Goal: Information Seeking & Learning: Learn about a topic

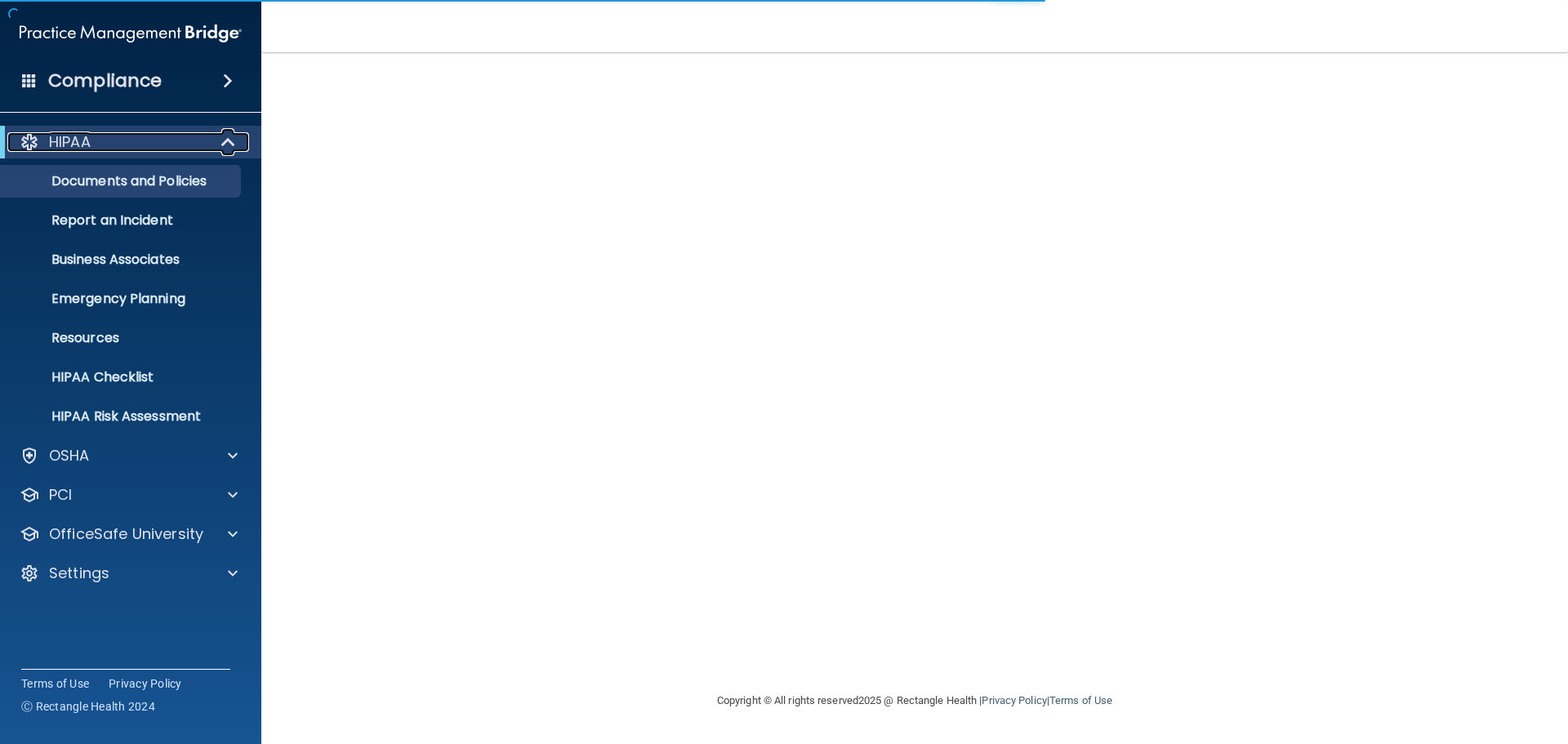
click at [223, 143] on span at bounding box center [230, 141] width 14 height 20
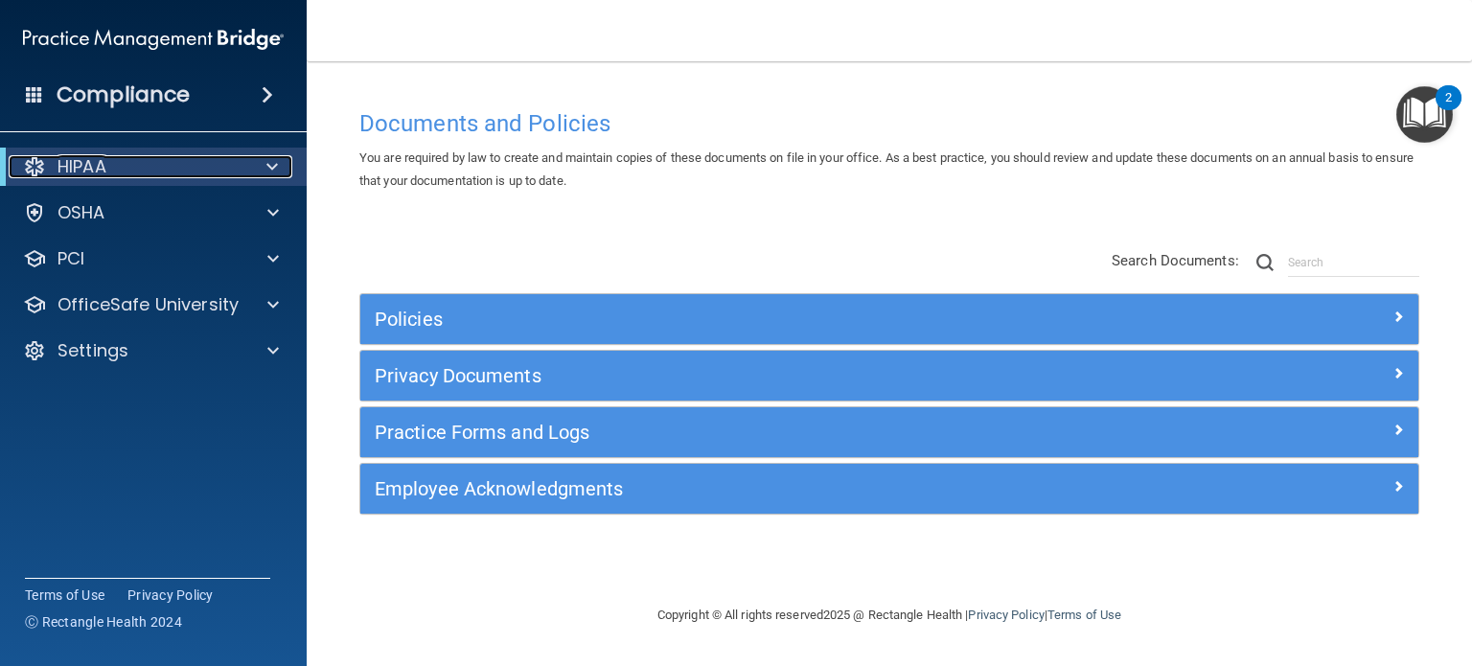
click at [268, 167] on span at bounding box center [272, 166] width 12 height 23
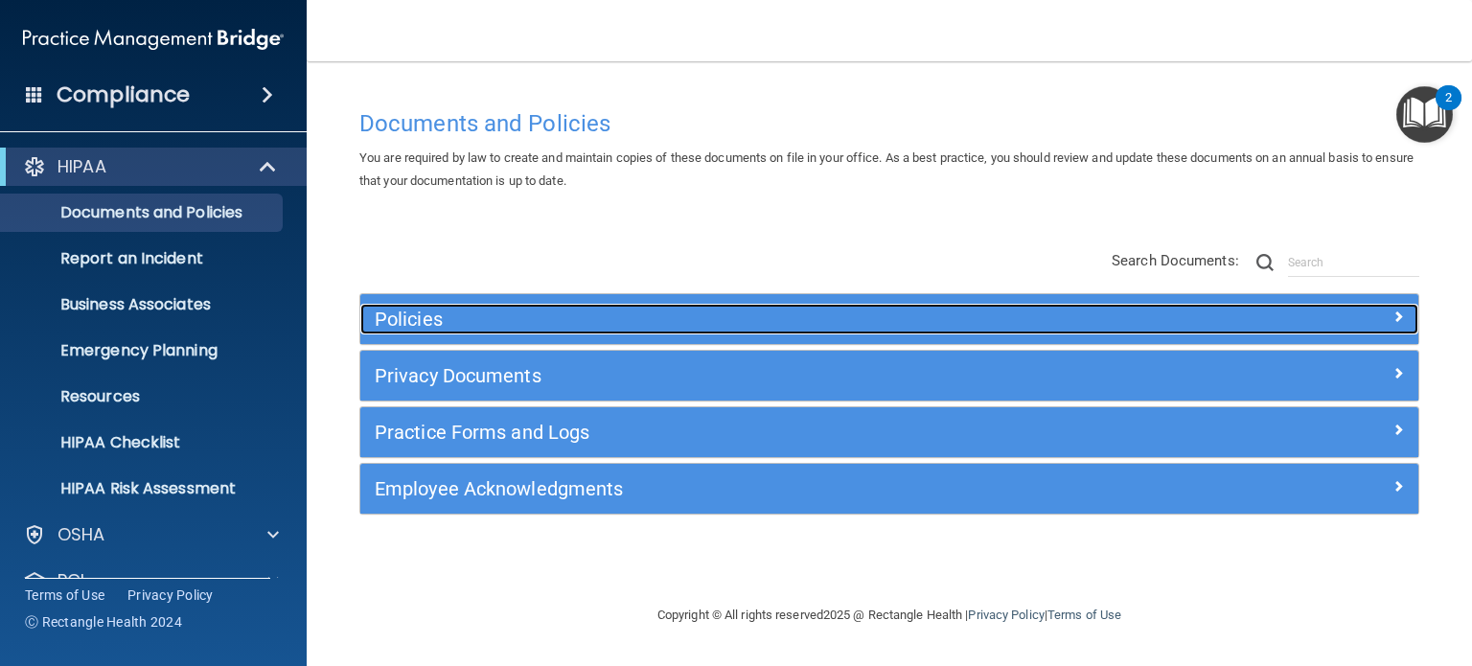
click at [439, 315] on h5 "Policies" at bounding box center [757, 319] width 765 height 21
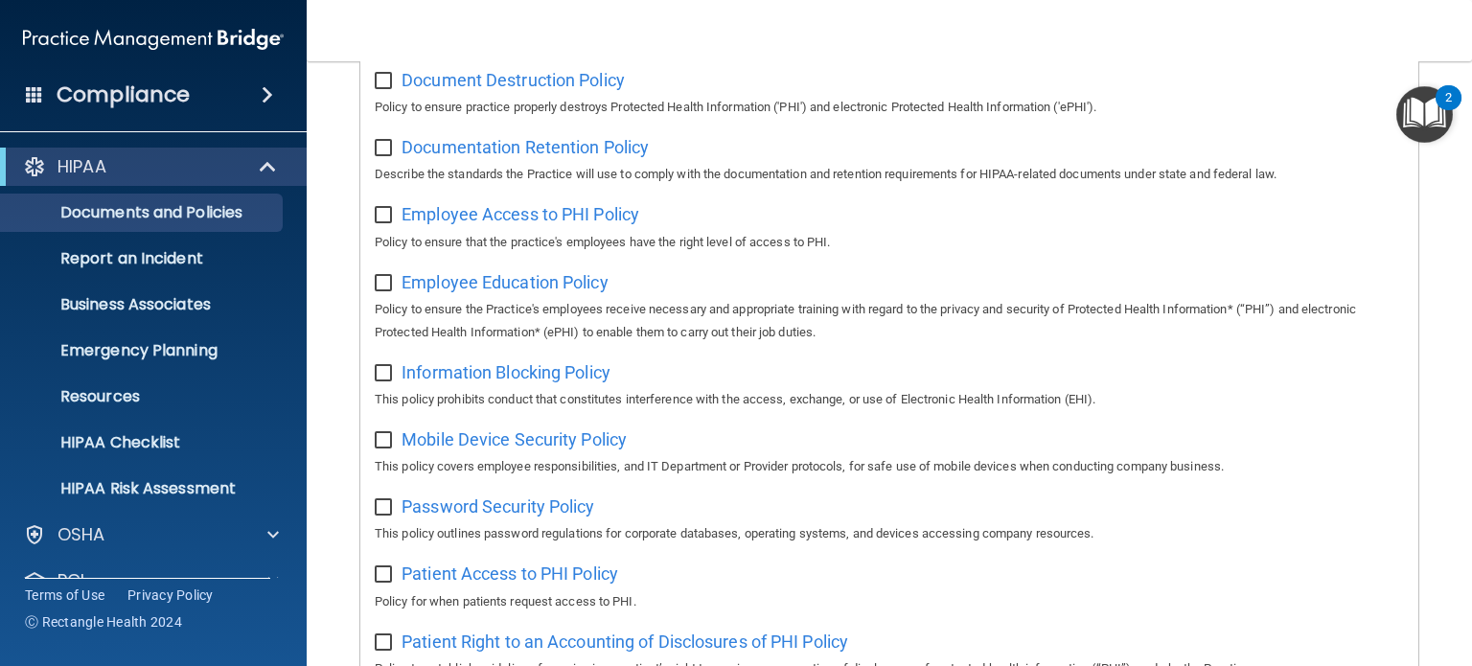
scroll to position [671, 0]
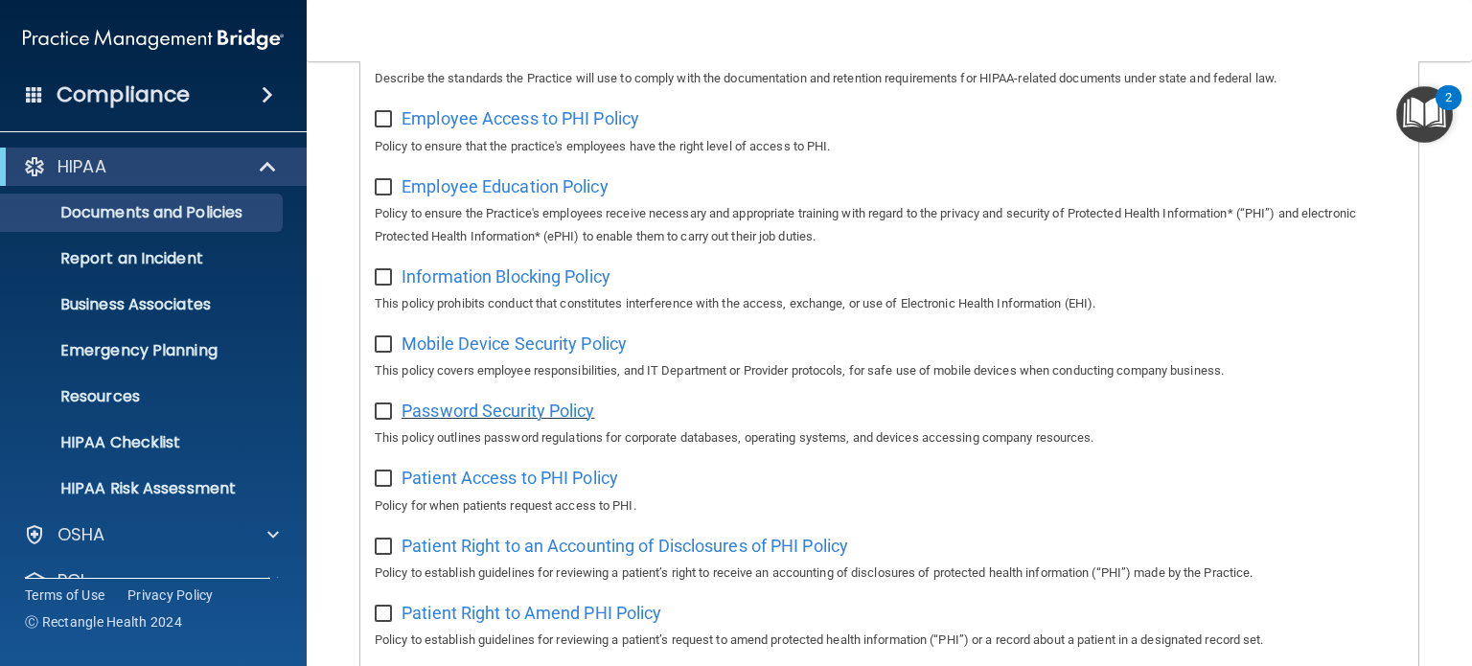
click at [517, 418] on span "Password Security Policy" at bounding box center [498, 411] width 193 height 20
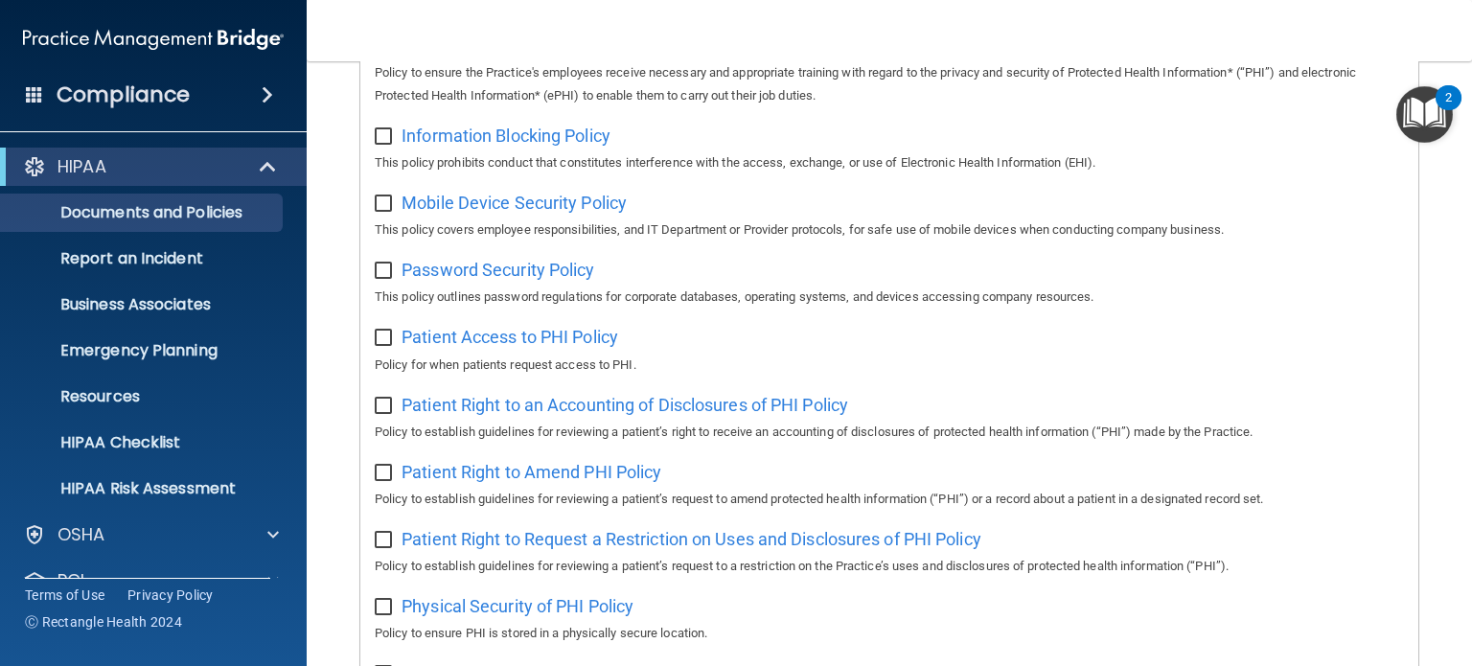
scroll to position [863, 0]
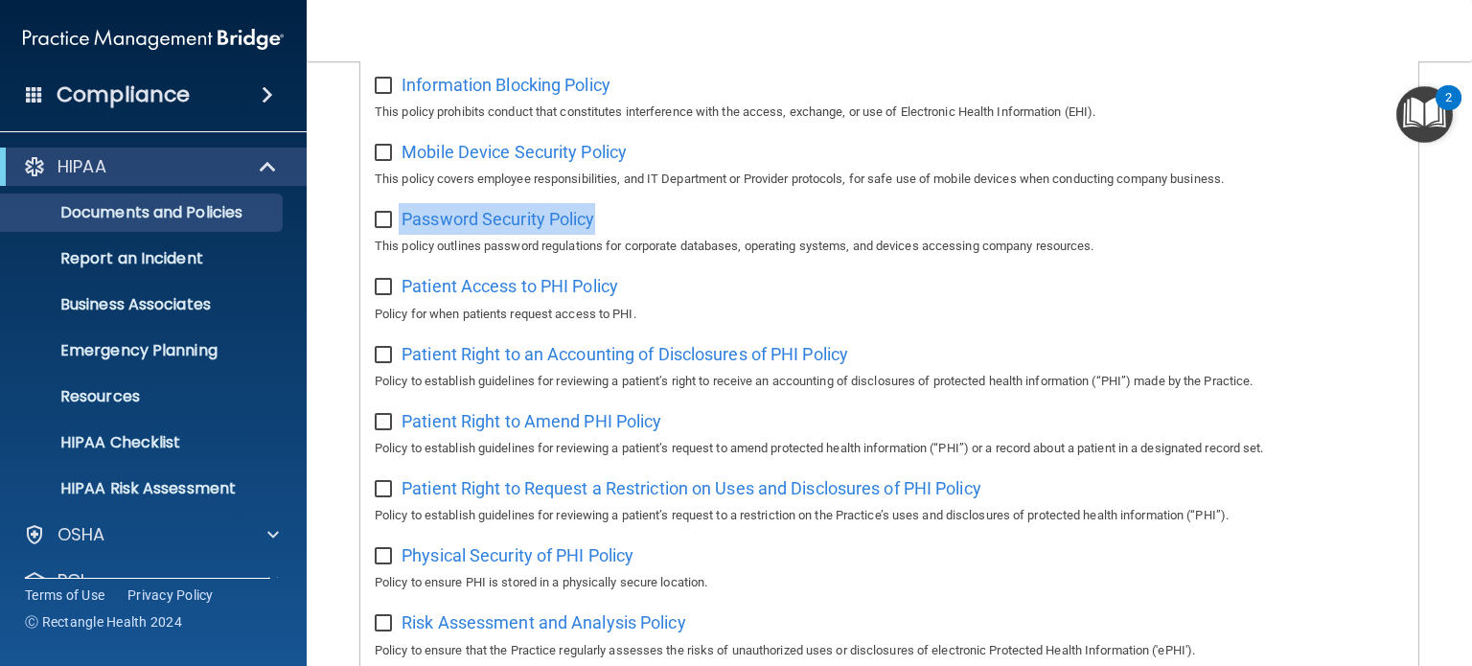
drag, startPoint x: 629, startPoint y: 229, endPoint x: 374, endPoint y: 230, distance: 255.0
click at [375, 230] on div "Password Security Policy This policy outlines password regulations for corporat…" at bounding box center [889, 230] width 1029 height 55
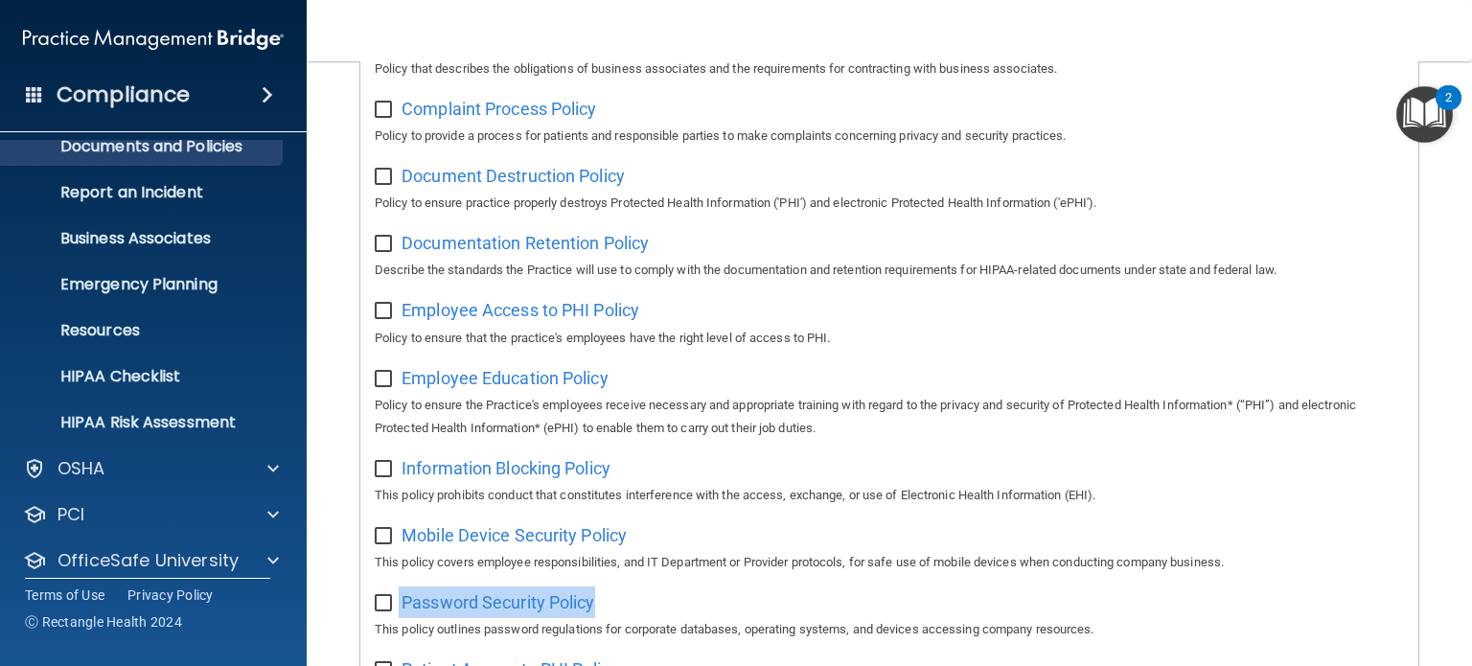
scroll to position [128, 0]
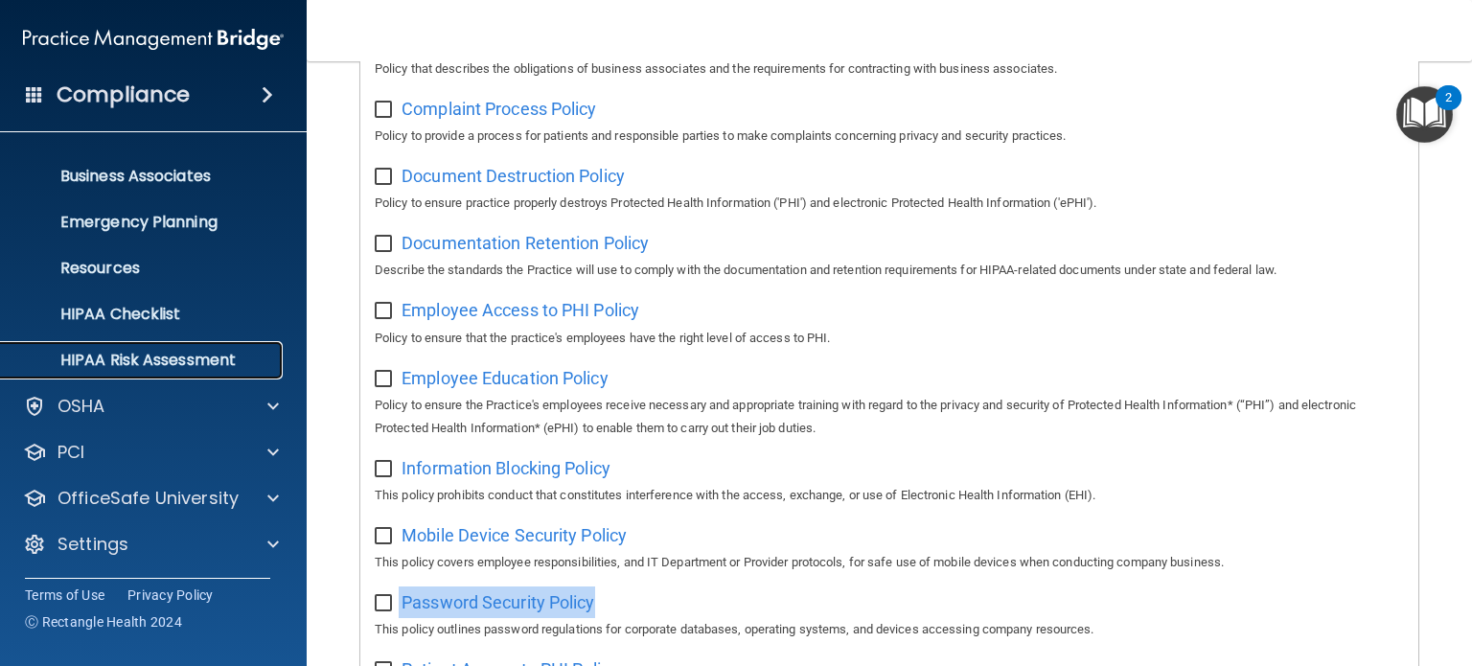
click at [193, 359] on p "HIPAA Risk Assessment" at bounding box center [143, 360] width 262 height 19
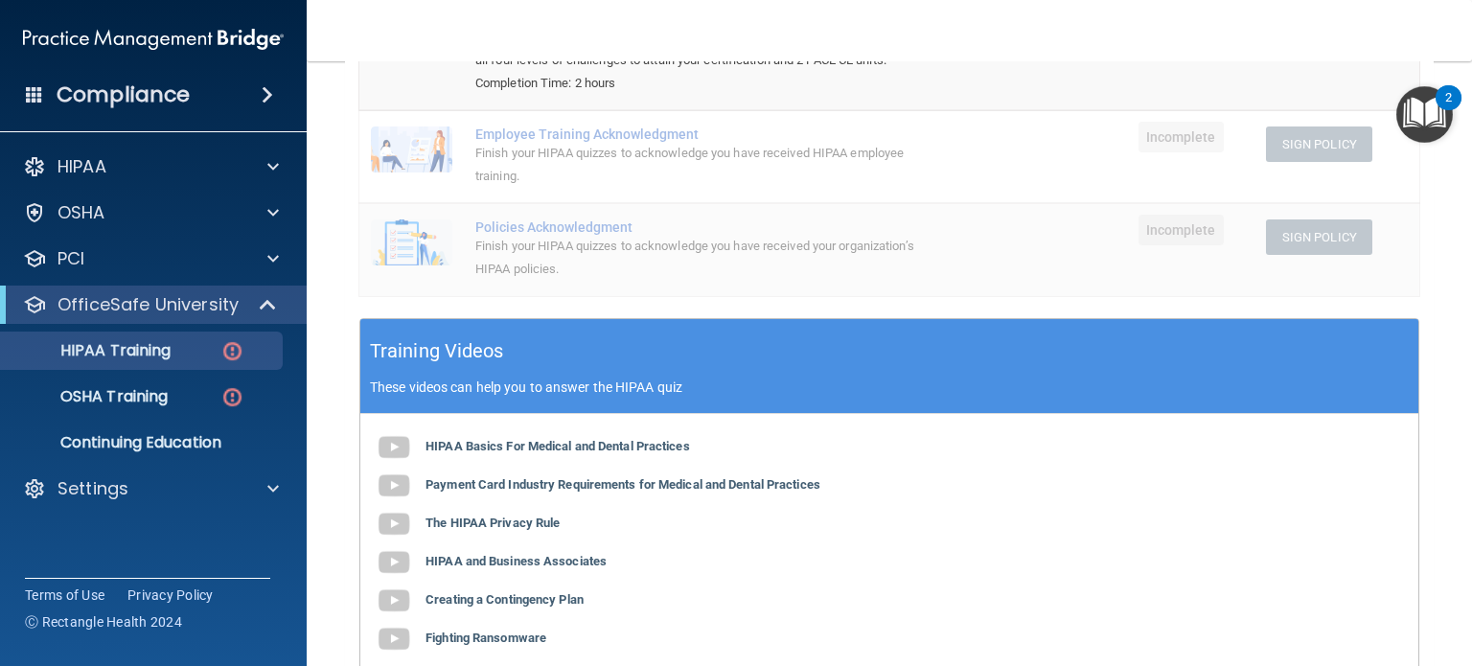
scroll to position [156, 0]
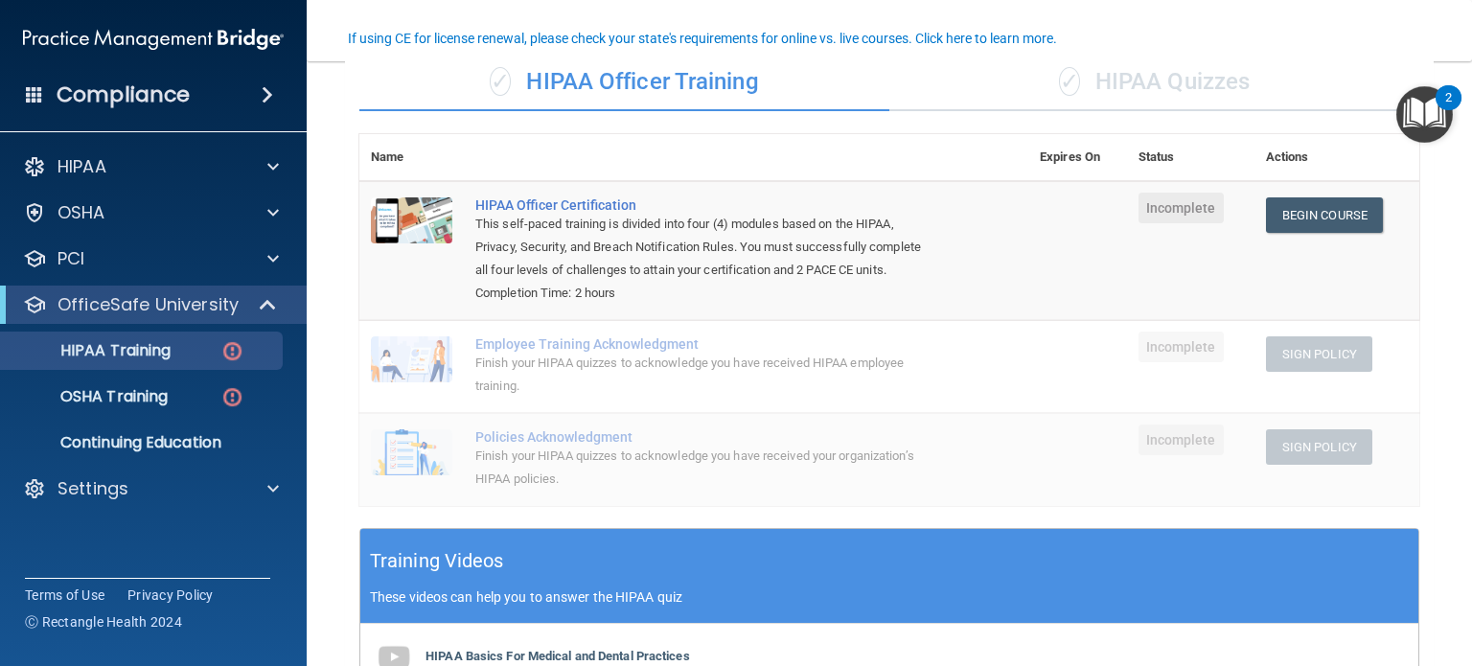
click at [1088, 72] on div "✓ HIPAA Quizzes" at bounding box center [1155, 83] width 530 height 58
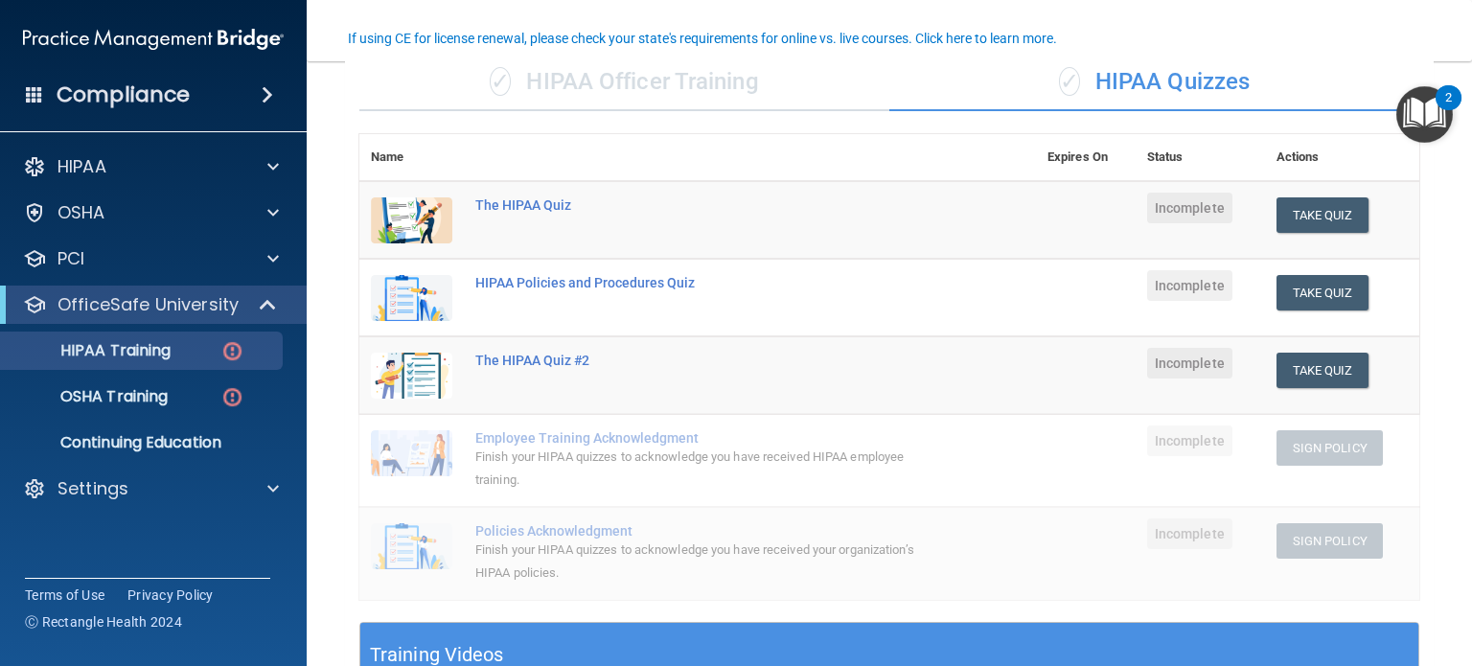
click at [687, 85] on div "✓ HIPAA Officer Training" at bounding box center [624, 83] width 530 height 58
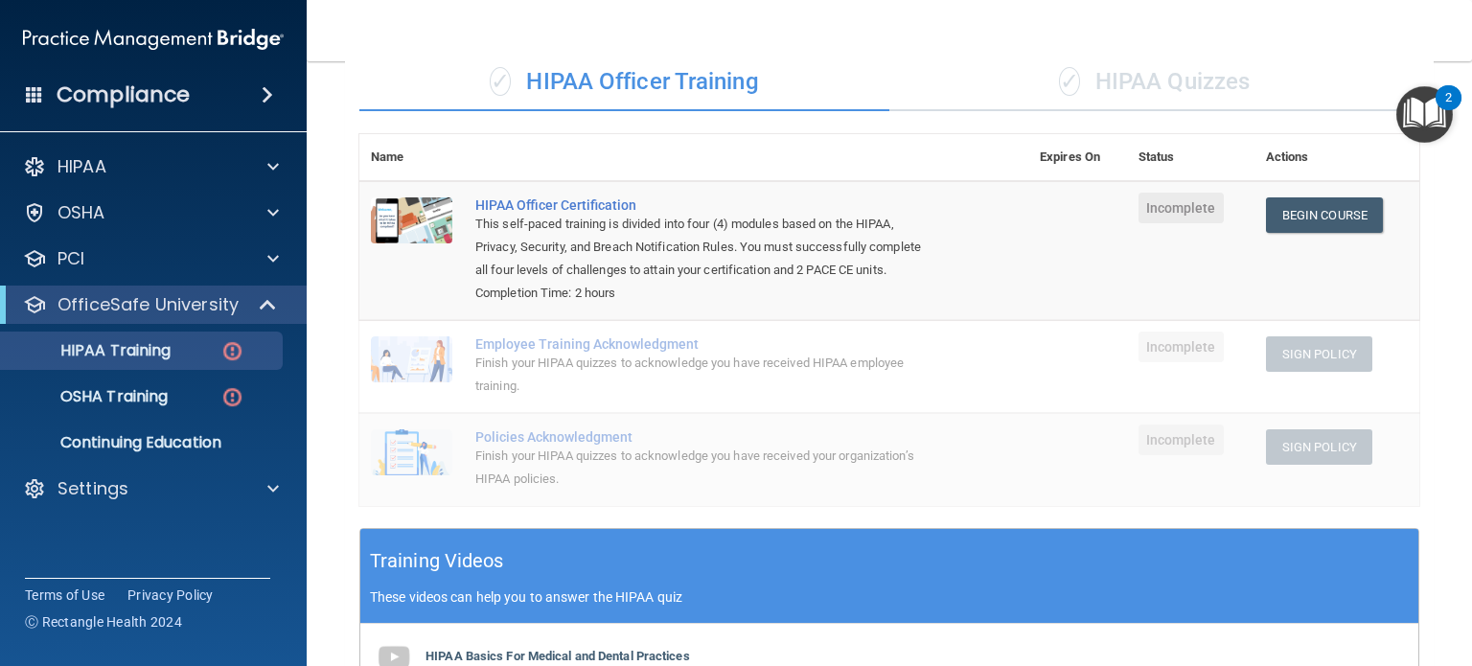
scroll to position [60, 0]
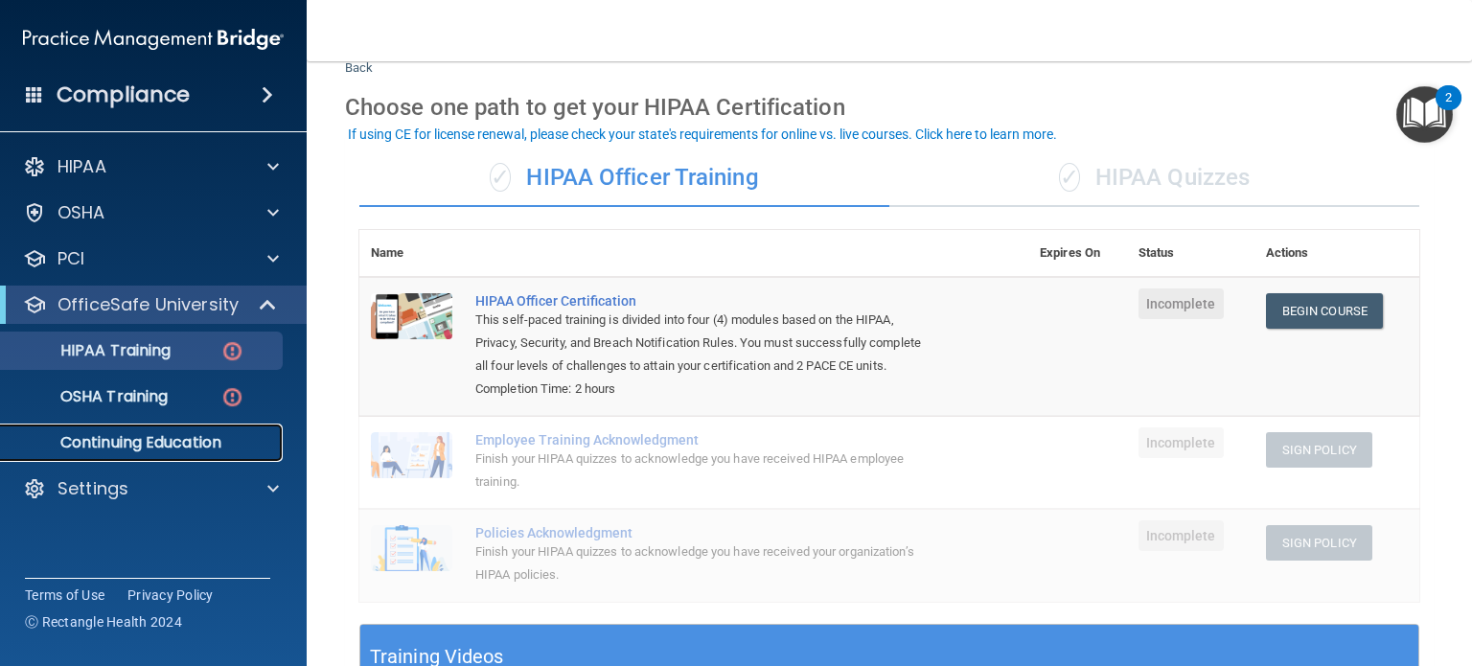
click at [173, 442] on p "Continuing Education" at bounding box center [143, 442] width 262 height 19
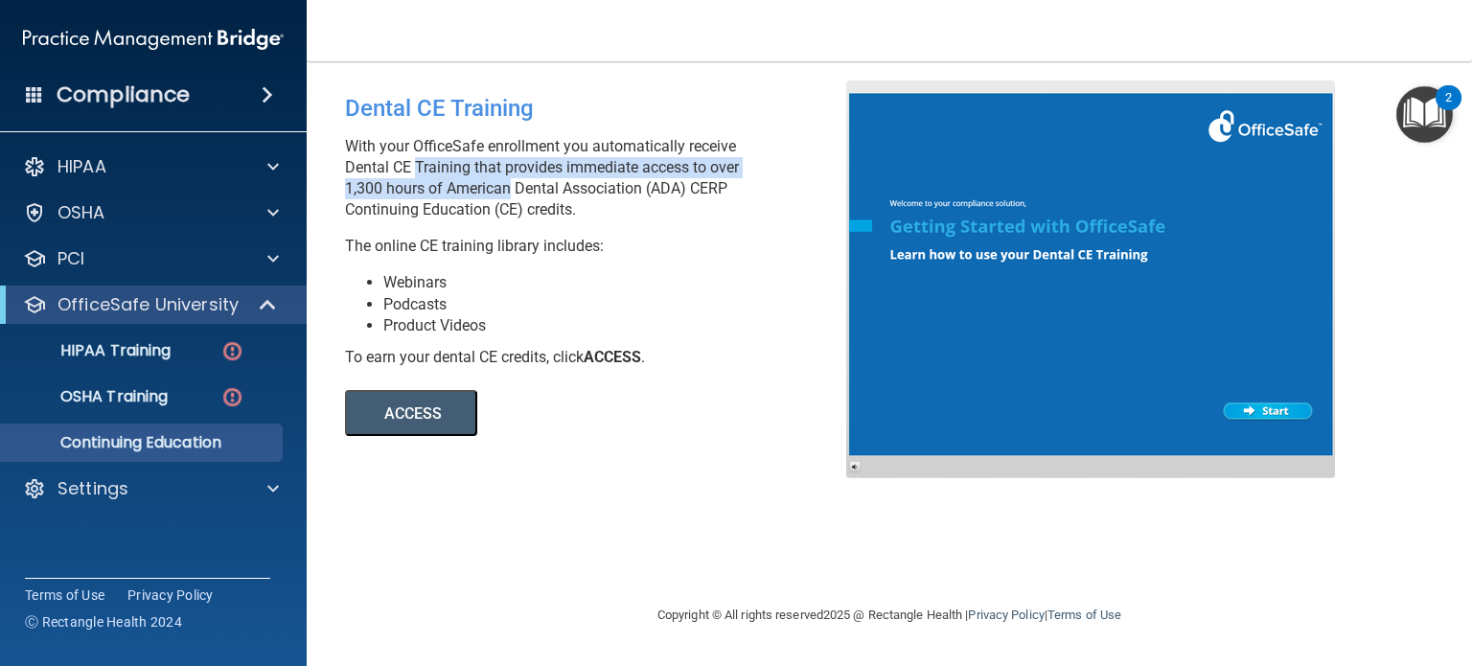
drag, startPoint x: 409, startPoint y: 165, endPoint x: 501, endPoint y: 185, distance: 94.2
click at [501, 185] on p "With your OfficeSafe enrollment you automatically receive Dental CE Training th…" at bounding box center [603, 178] width 516 height 84
drag, startPoint x: 539, startPoint y: 179, endPoint x: 721, endPoint y: 216, distance: 185.7
click at [721, 216] on p "With your OfficeSafe enrollment you automatically receive Dental CE Training th…" at bounding box center [603, 178] width 516 height 84
click at [434, 421] on button "ACCESS" at bounding box center [411, 413] width 132 height 46
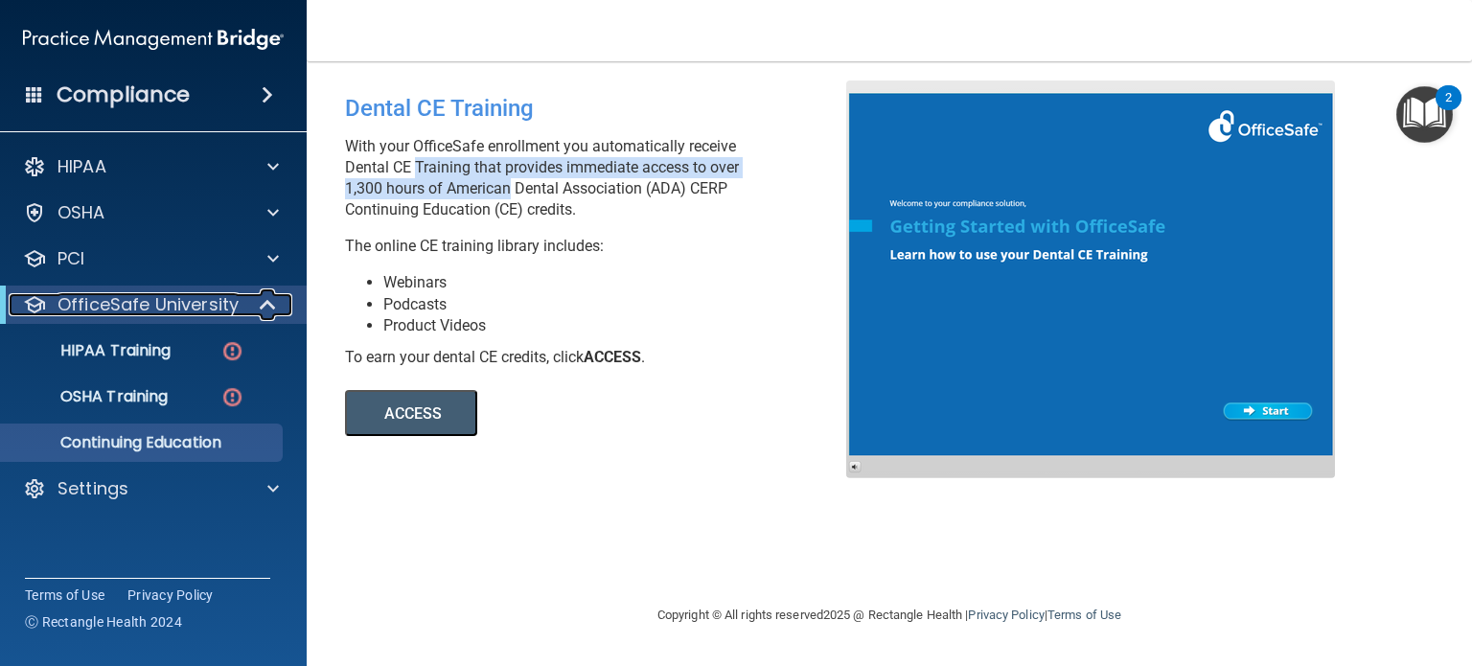
click at [269, 310] on span at bounding box center [270, 304] width 16 height 23
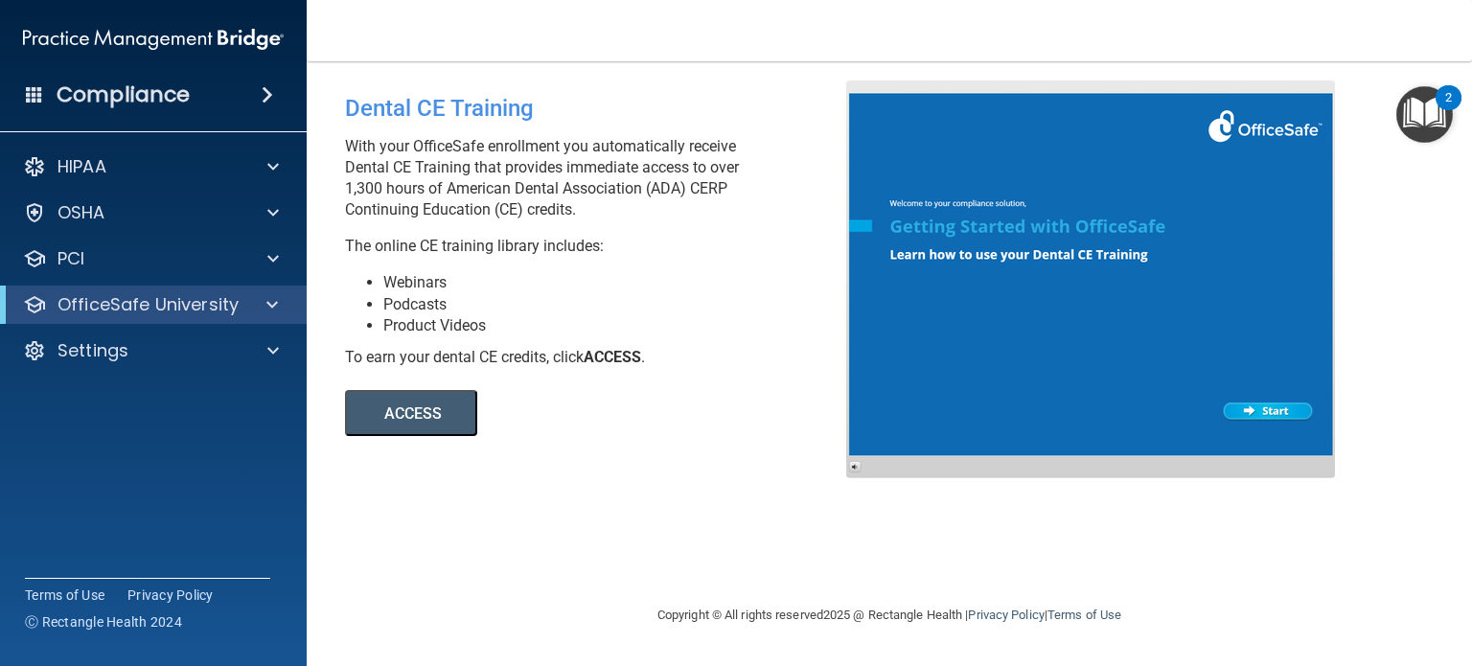
click at [614, 101] on div "Dental CE Training" at bounding box center [603, 109] width 516 height 56
click at [134, 356] on div "Settings" at bounding box center [128, 350] width 238 height 23
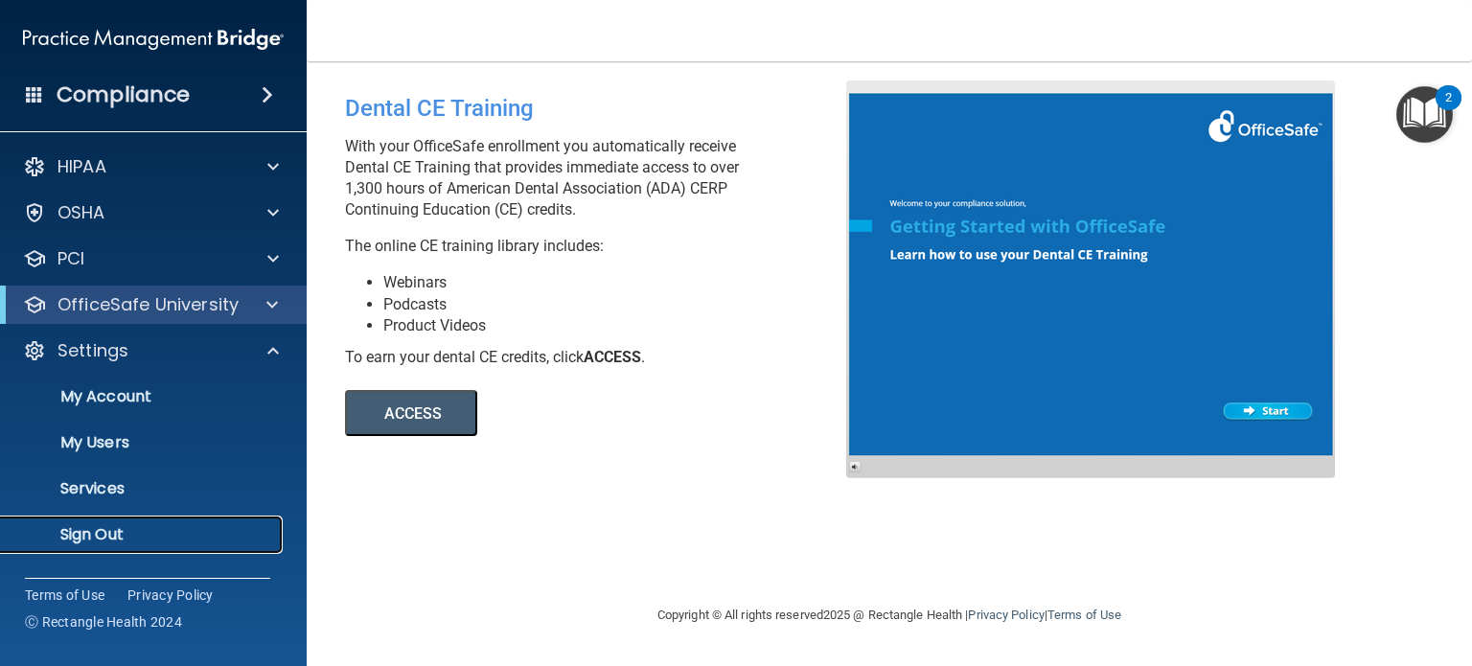
click at [119, 531] on p "Sign Out" at bounding box center [143, 534] width 262 height 19
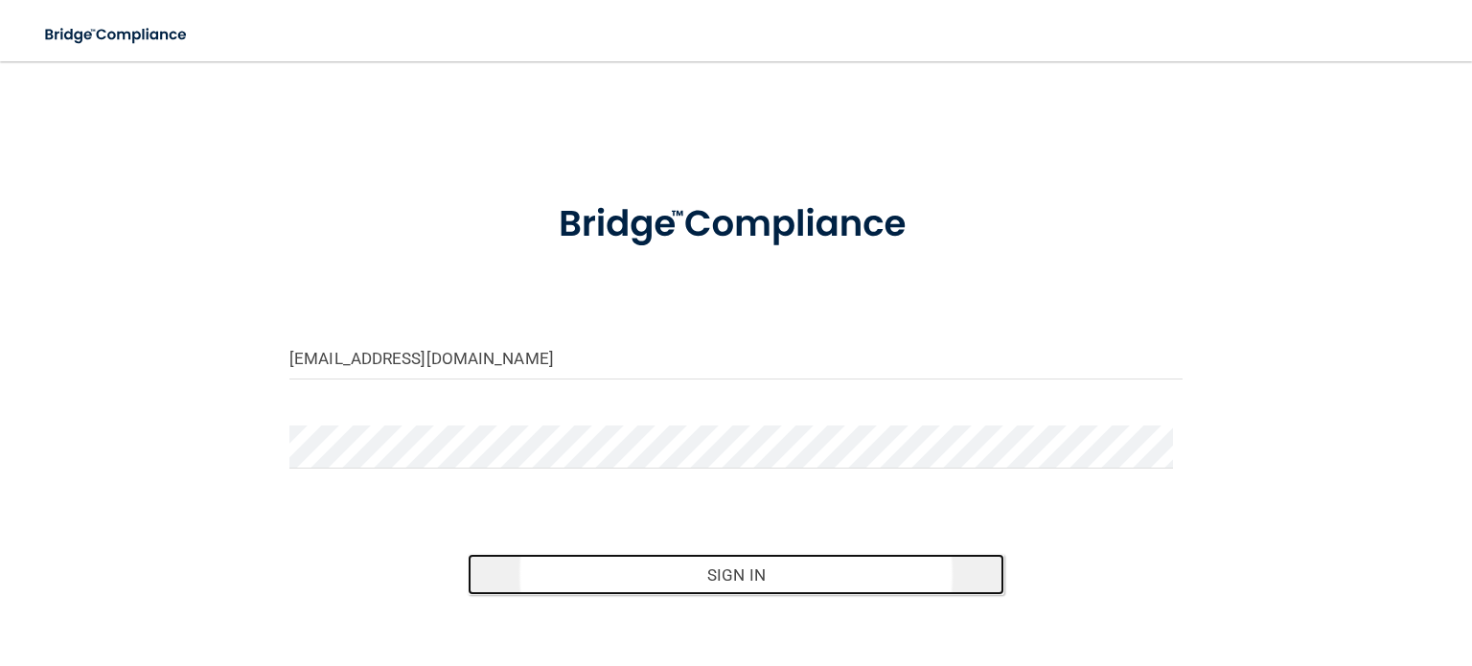
click at [734, 582] on button "Sign In" at bounding box center [736, 575] width 536 height 42
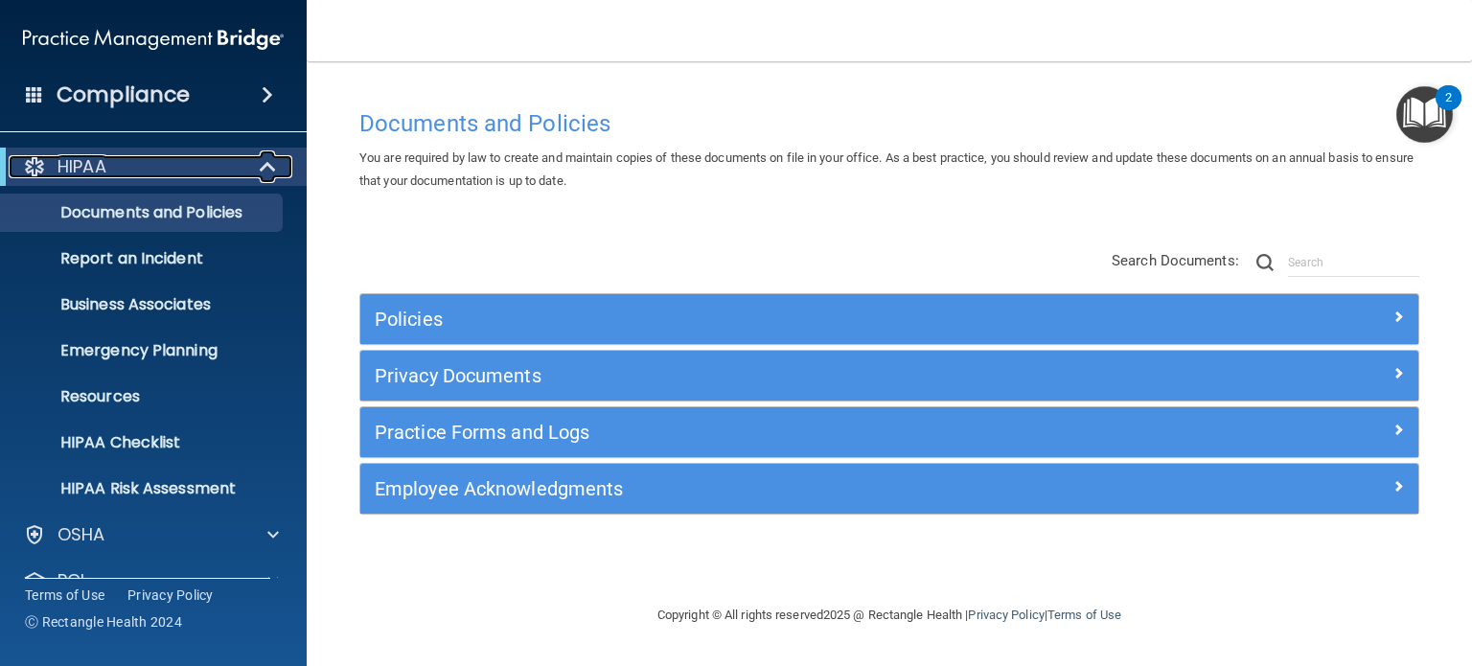
click at [266, 165] on span at bounding box center [270, 166] width 16 height 23
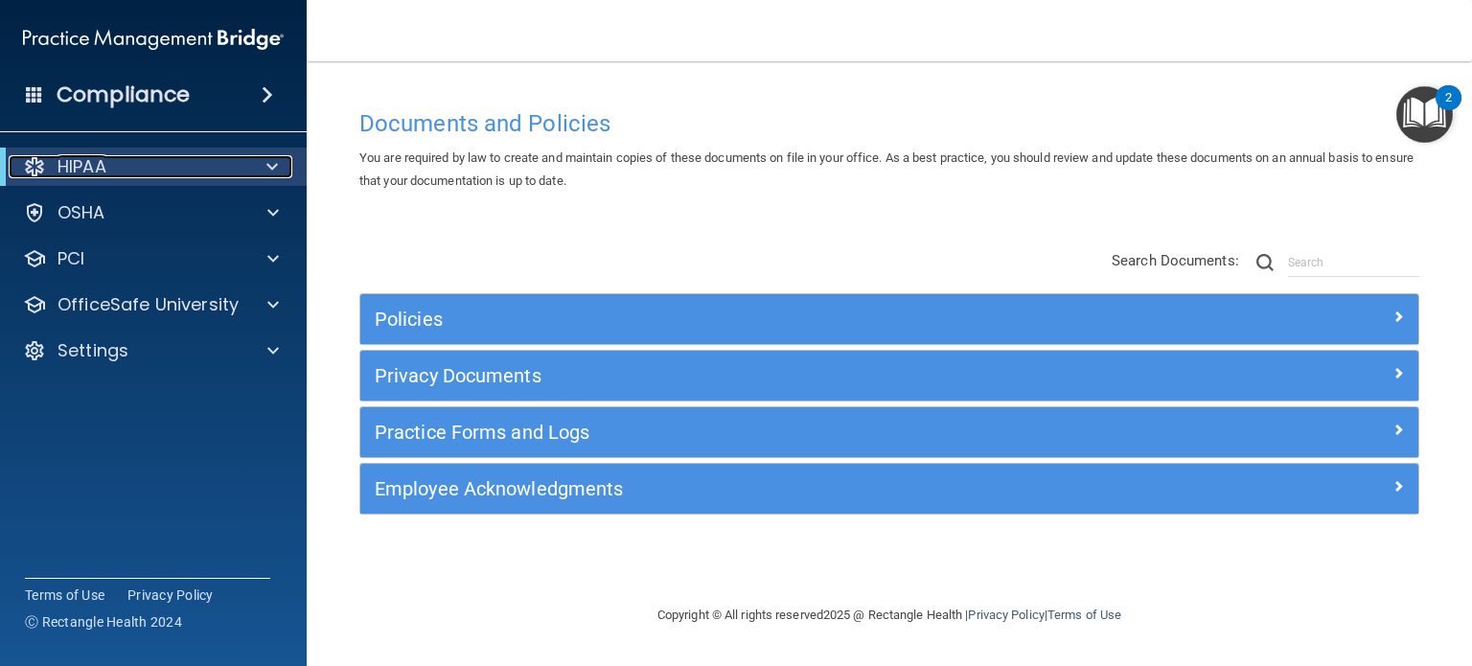
click at [269, 176] on span at bounding box center [272, 166] width 12 height 23
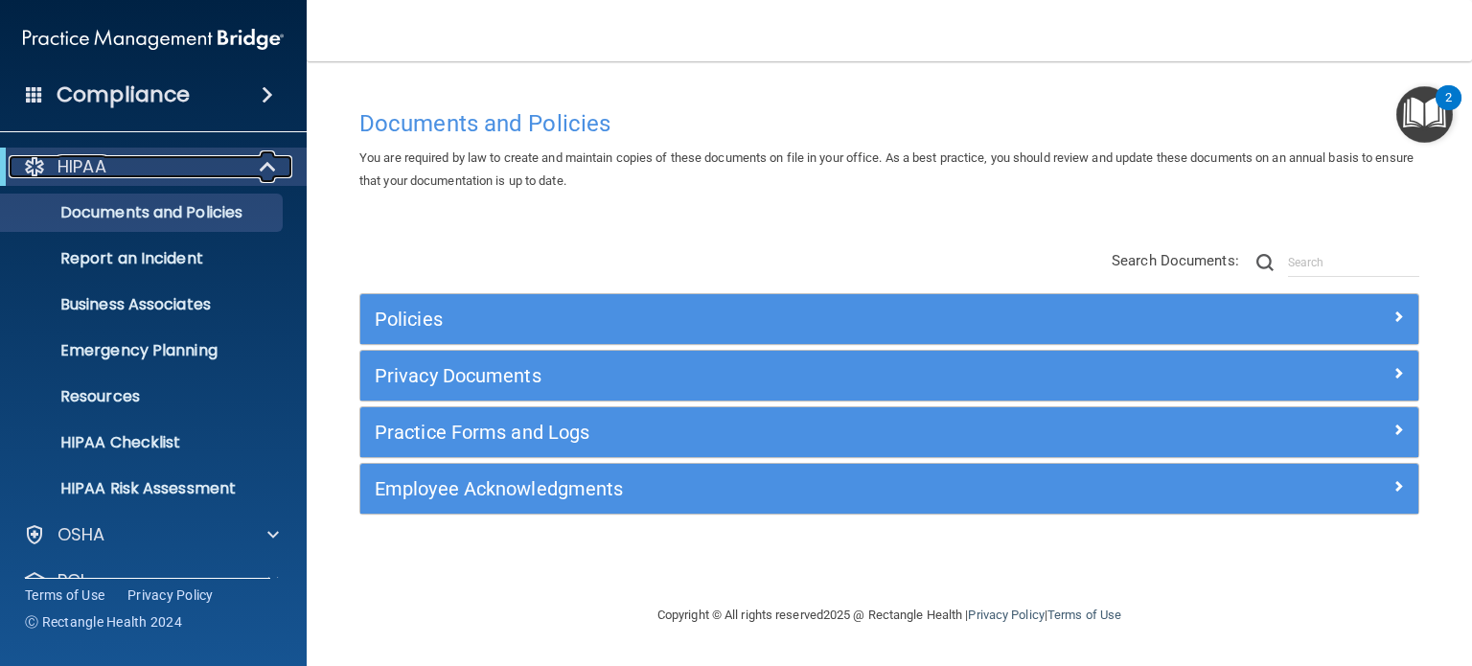
click at [263, 158] on span at bounding box center [270, 166] width 16 height 23
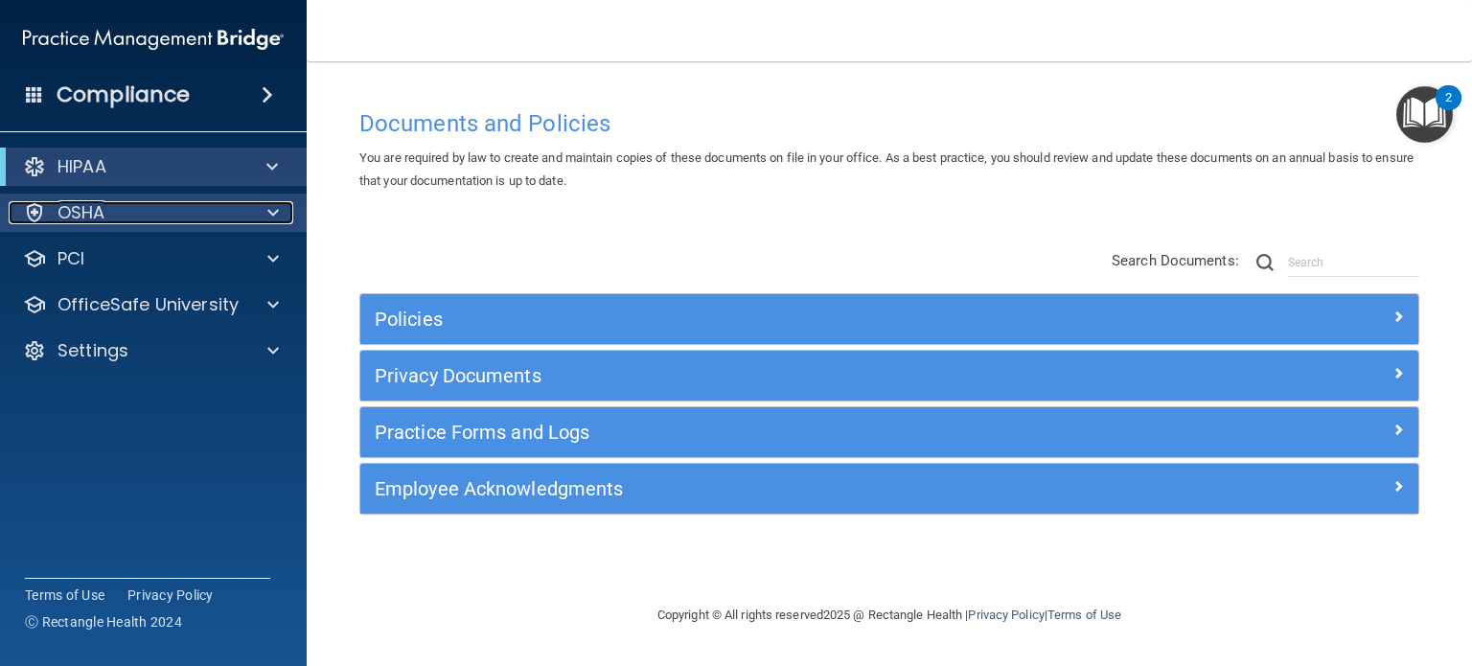
click at [268, 211] on span at bounding box center [273, 212] width 12 height 23
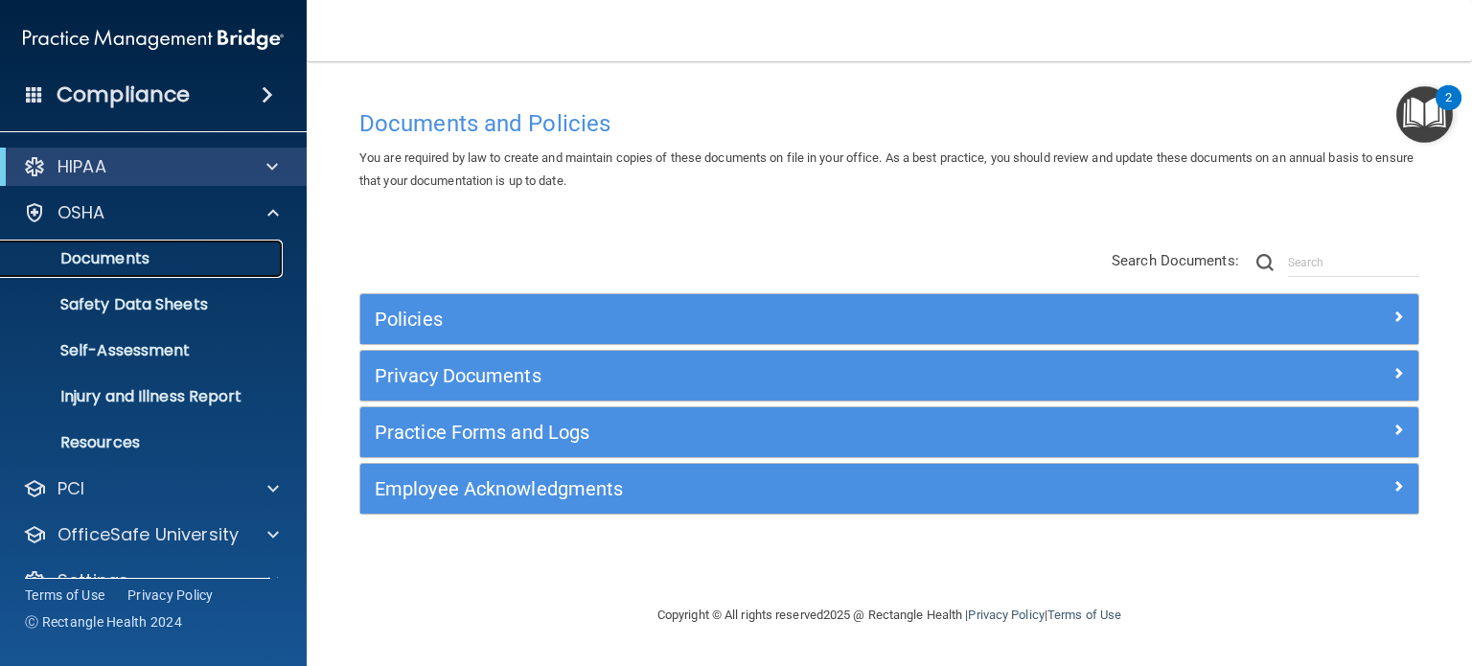
click at [187, 256] on p "Documents" at bounding box center [143, 258] width 262 height 19
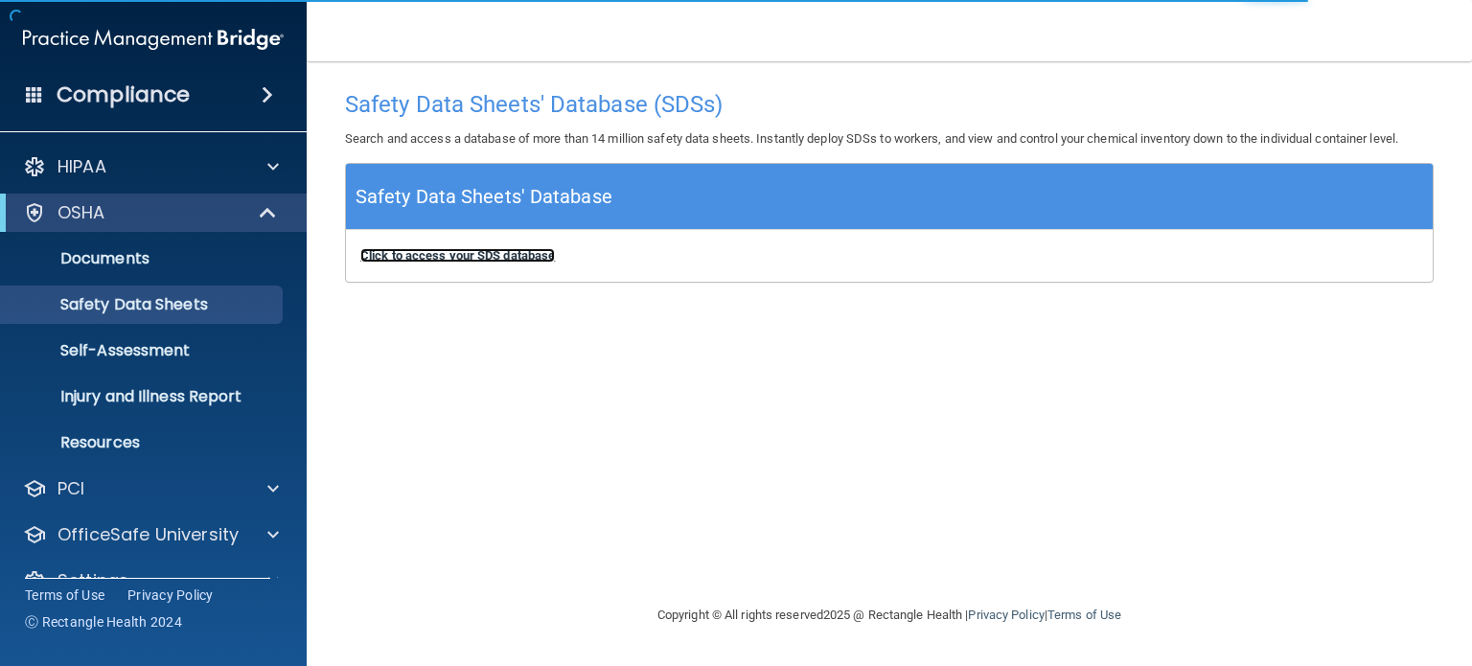
click at [457, 259] on b "Click to access your SDS database" at bounding box center [457, 255] width 195 height 14
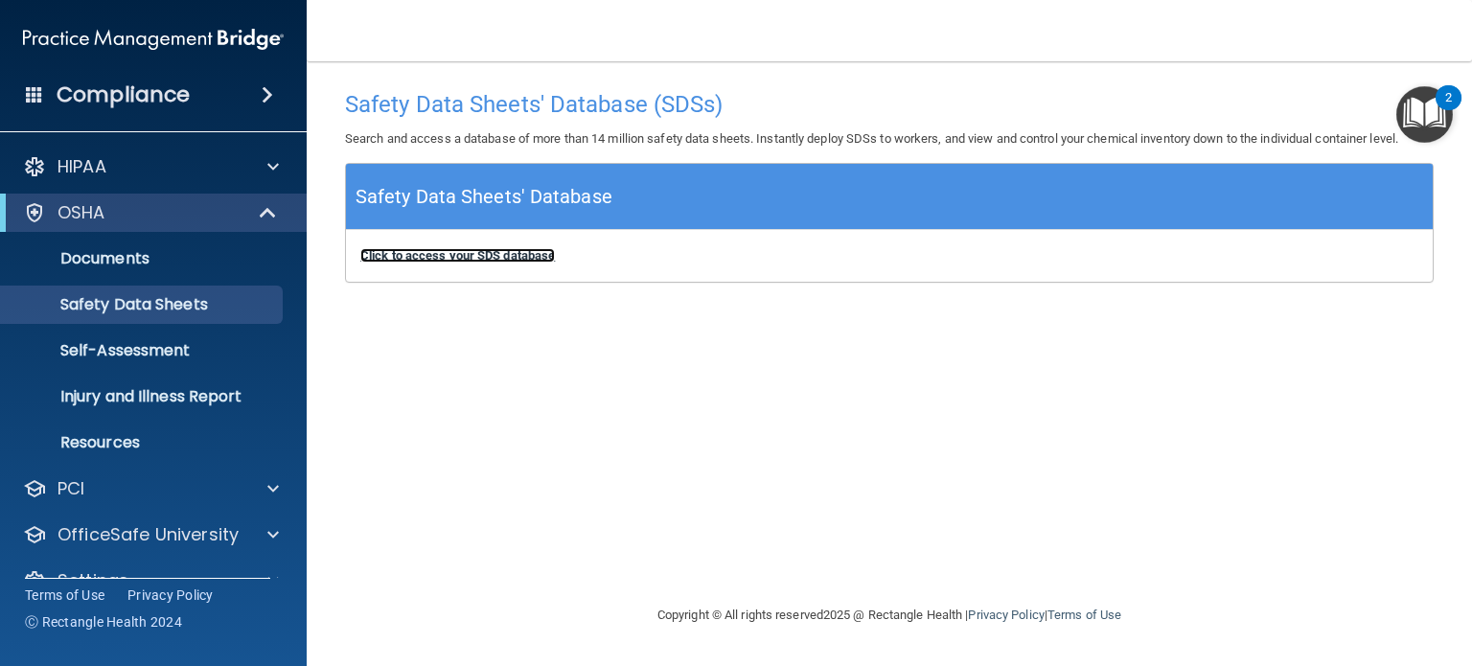
scroll to position [36, 0]
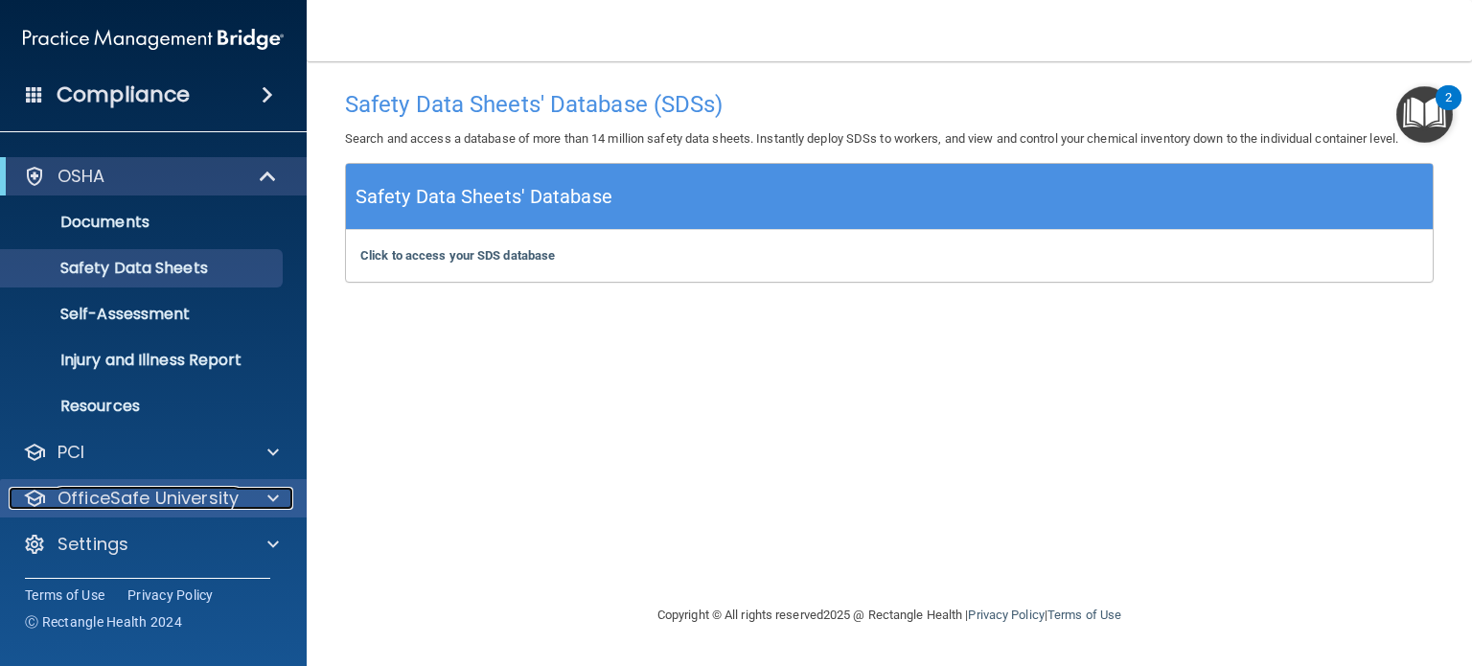
click at [248, 491] on div at bounding box center [270, 498] width 48 height 23
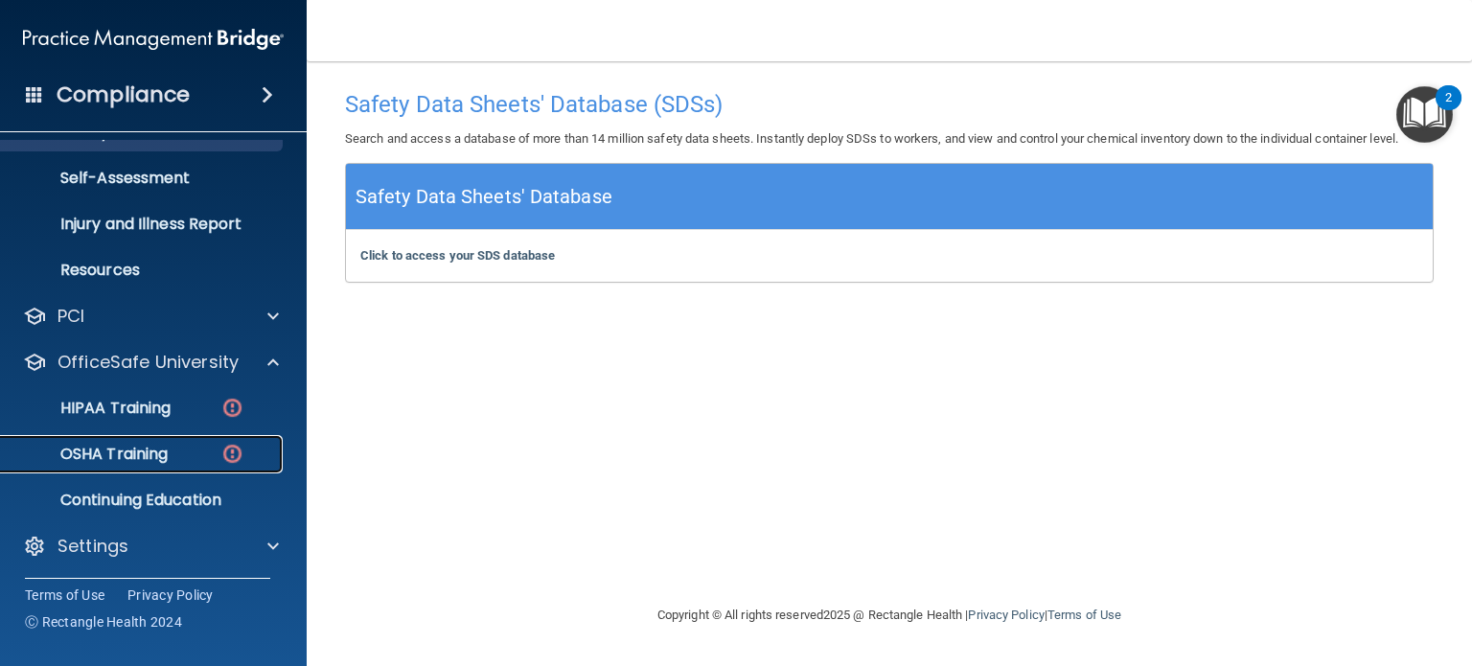
click at [153, 462] on p "OSHA Training" at bounding box center [89, 454] width 155 height 19
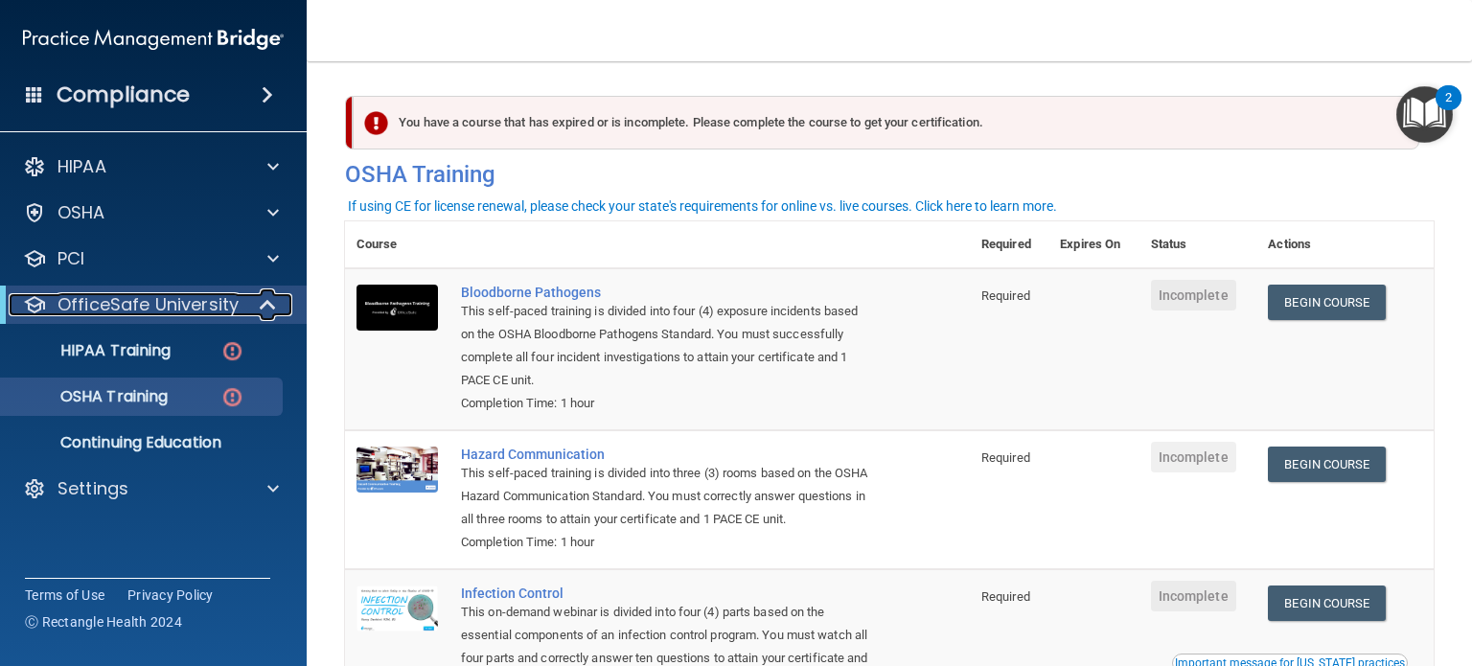
click at [256, 300] on div at bounding box center [268, 304] width 47 height 23
